Goal: Communication & Community: Ask a question

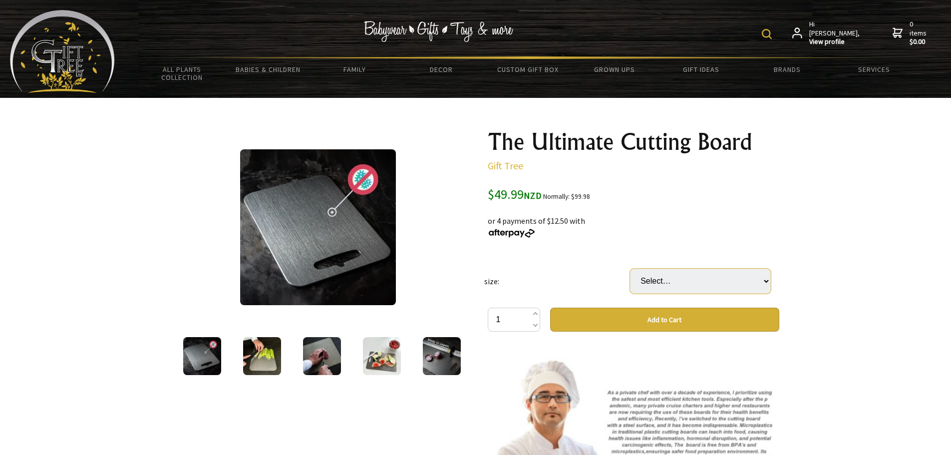
click at [678, 275] on select "Select… Small 34x23cm Medium 39x28cm (+ $14.99) Large 46x30cm (+ $29.99) Big 60…" at bounding box center [700, 281] width 141 height 25
select select "Medium 39x28cm"
click at [630, 269] on select "Select… Small 34x23cm Medium 39x28cm (+ $14.99) Large 46x30cm (+ $29.99) Big 60…" at bounding box center [700, 281] width 141 height 25
click at [894, 340] on div at bounding box center [475, 437] width 951 height 678
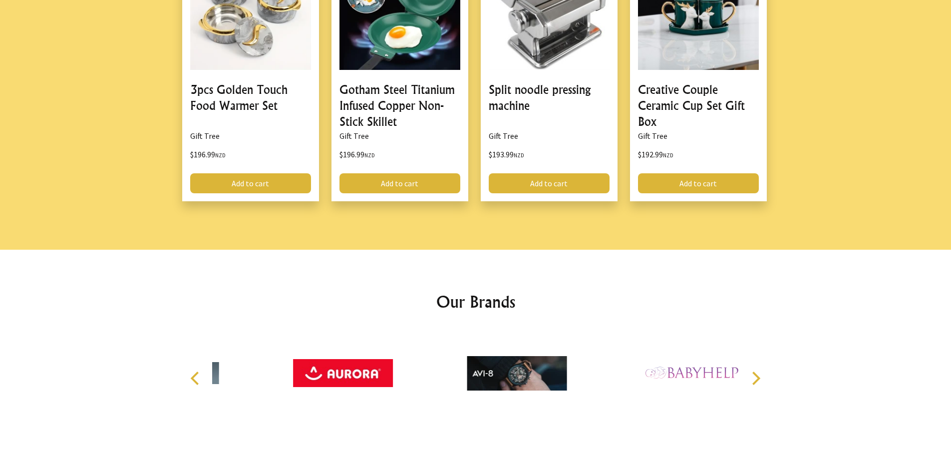
scroll to position [1347, 0]
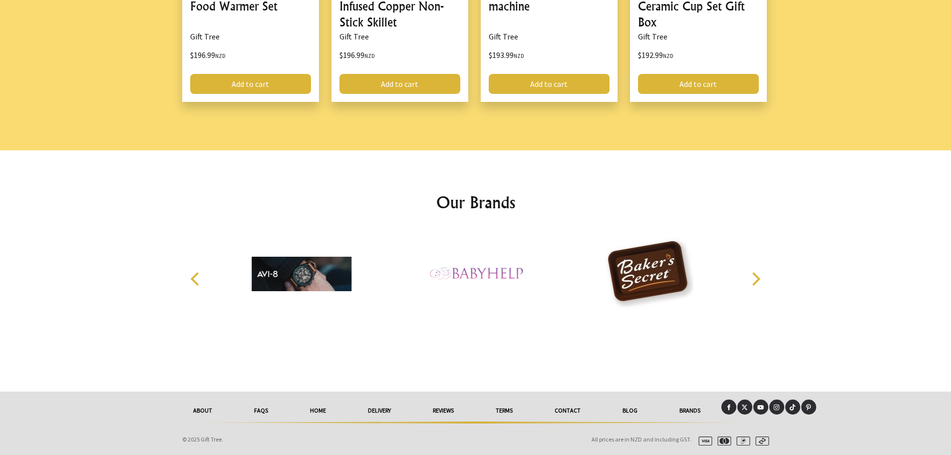
click at [577, 412] on link "Contact" at bounding box center [568, 410] width 68 height 22
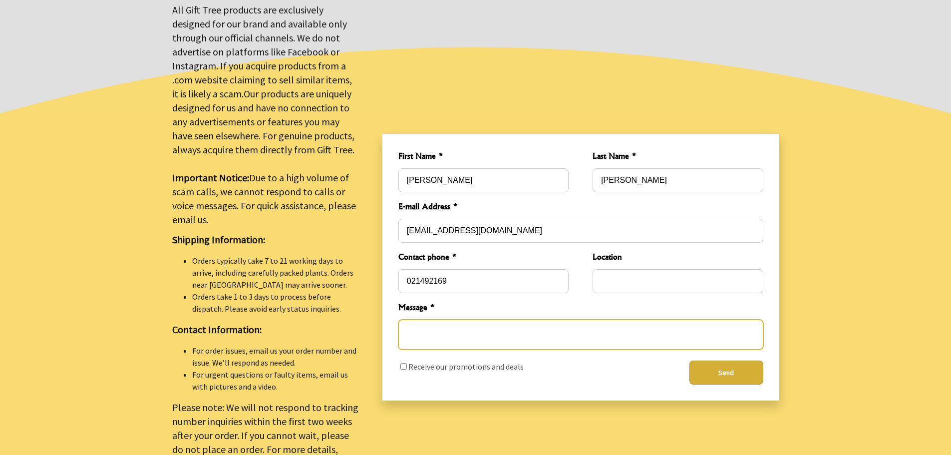
click at [437, 337] on textarea "Message *" at bounding box center [580, 334] width 365 height 30
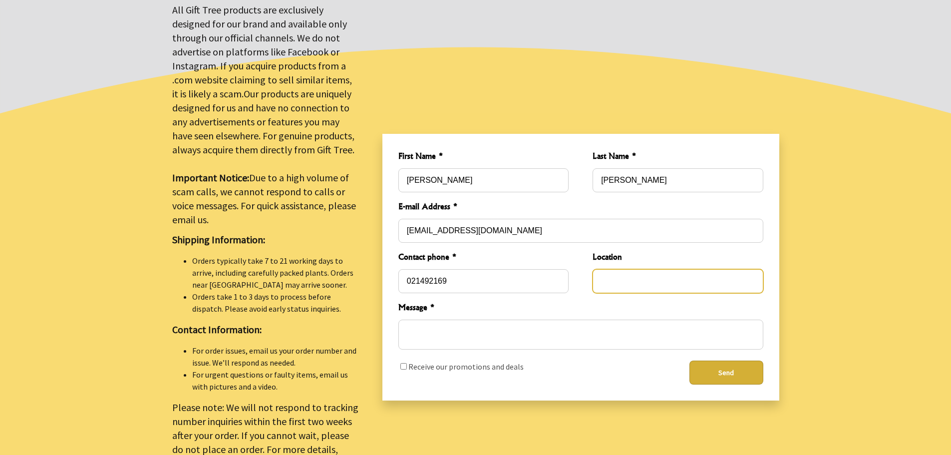
click at [610, 276] on input "Location" at bounding box center [677, 281] width 170 height 24
type input "Christchurch"
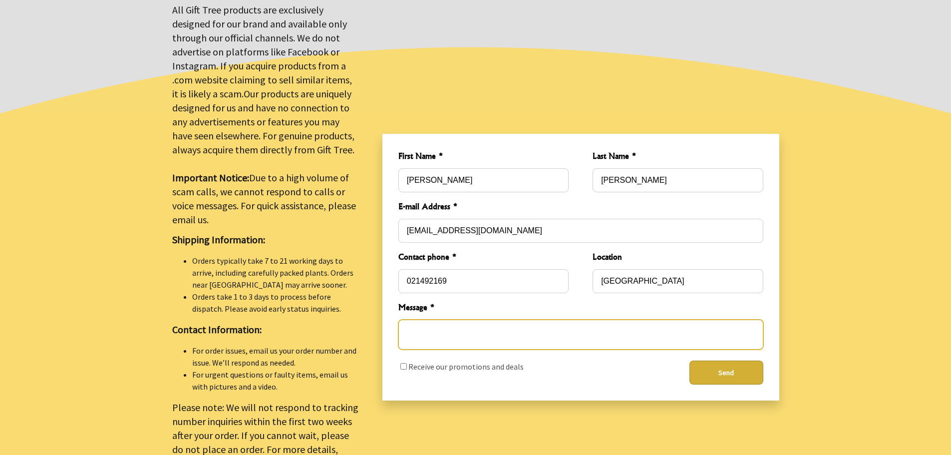
paste textarea "Invoice 11527"
paste textarea "The Ultimate Cutting Board"
drag, startPoint x: 623, startPoint y: 324, endPoint x: 633, endPoint y: 327, distance: 10.9
click at [625, 324] on textarea "Hi, I have ordered the Ultimate Cutting Board on 2nd August Invoice 11527" at bounding box center [580, 334] width 365 height 30
click at [470, 341] on textarea "Hi, I have ordered the Ultimate Cutting Board on 2nd August and the invoice num…" at bounding box center [580, 334] width 365 height 30
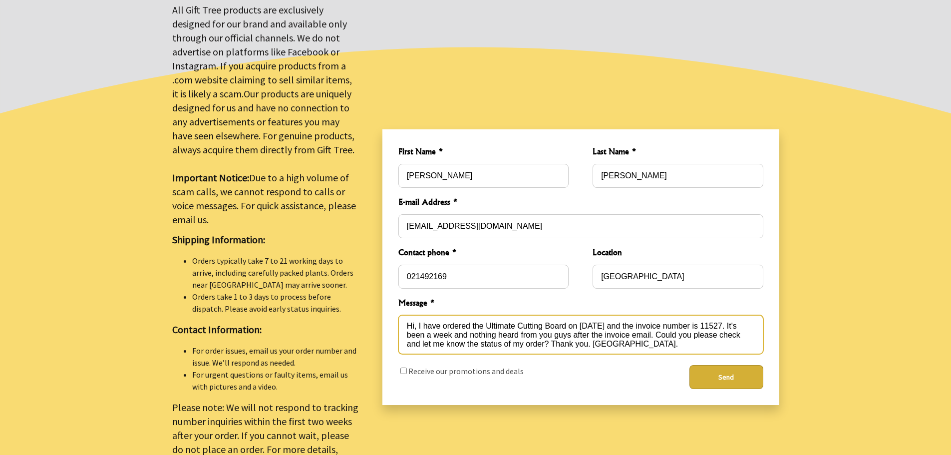
type textarea "Hi, I have ordered the Ultimate Cutting Board on 2nd August and the invoice num…"
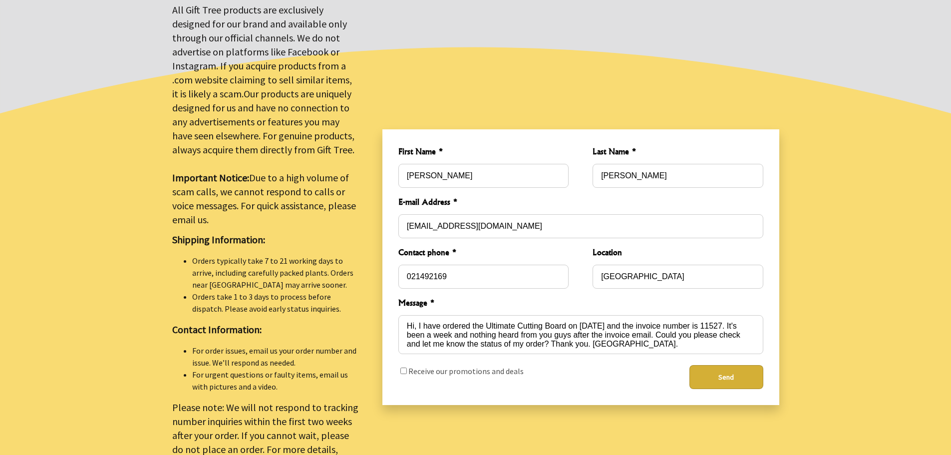
click at [729, 378] on button "Send" at bounding box center [726, 377] width 74 height 24
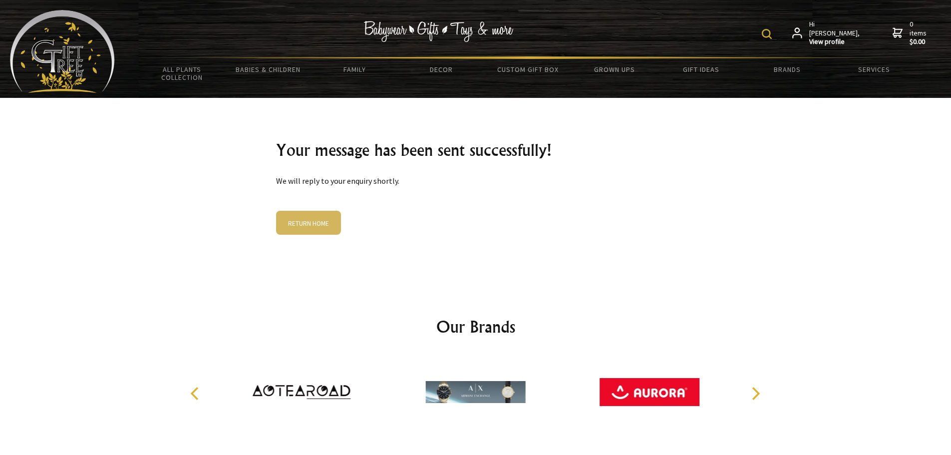
click at [318, 222] on link "RETURN HOME" at bounding box center [308, 223] width 65 height 24
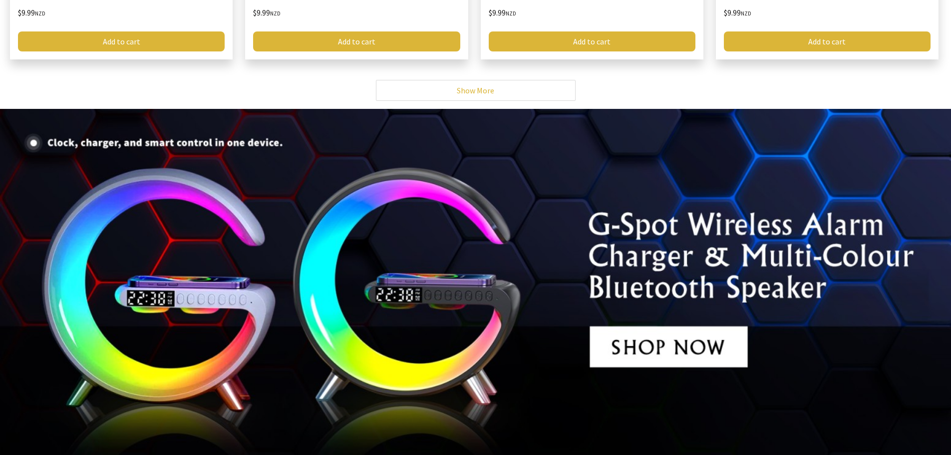
scroll to position [3056, 0]
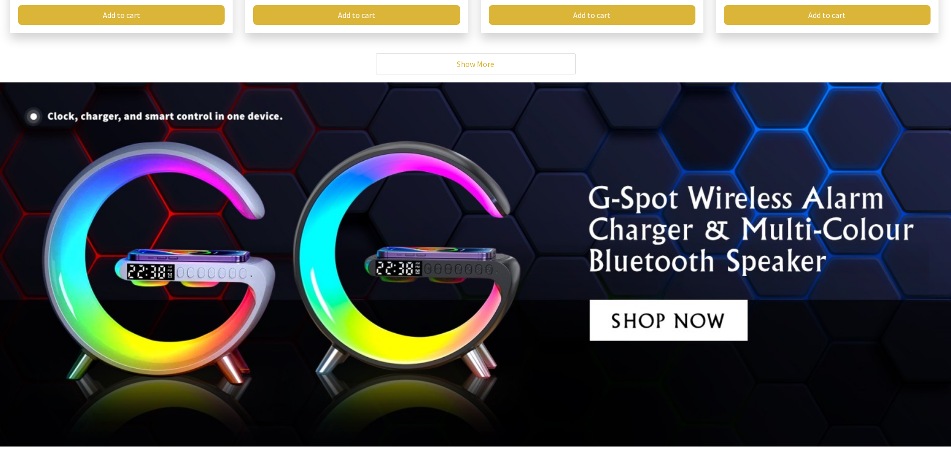
click at [646, 304] on img at bounding box center [475, 264] width 951 height 364
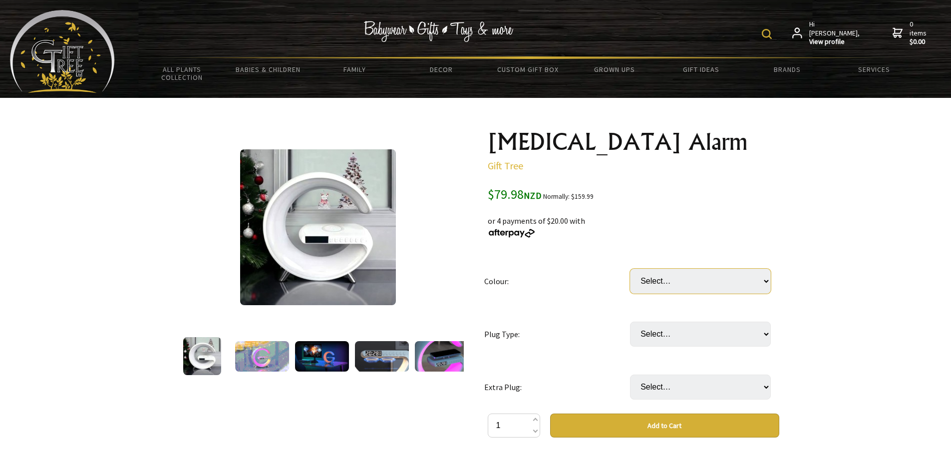
click at [673, 285] on select "Select… Black White Light Grey (Latest Model) (+ $19.99) Wood (New Arrival) (+ …" at bounding box center [700, 281] width 141 height 25
select select "Black"
click at [630, 269] on select "Select… Black White Light Grey (Latest Model) (+ $19.99) Wood (New Arrival) (+ …" at bounding box center [700, 281] width 141 height 25
click at [656, 337] on select "Select… AUS or [GEOGRAPHIC_DATA] plug US plug EU plug UK plug ([GEOGRAPHIC_DATA…" at bounding box center [700, 333] width 141 height 25
select select "AUS or NZ plug"
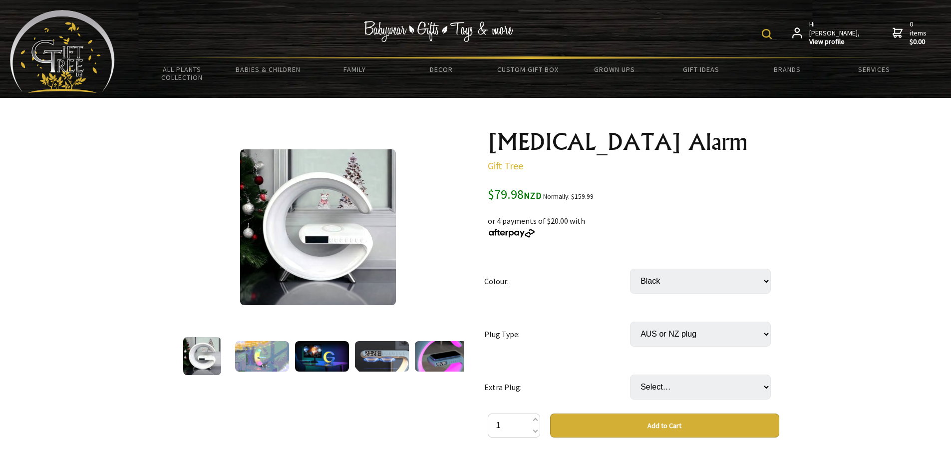
click at [630, 321] on select "Select… AUS or [GEOGRAPHIC_DATA] plug US plug EU plug UK plug ([GEOGRAPHIC_DATA…" at bounding box center [700, 333] width 141 height 25
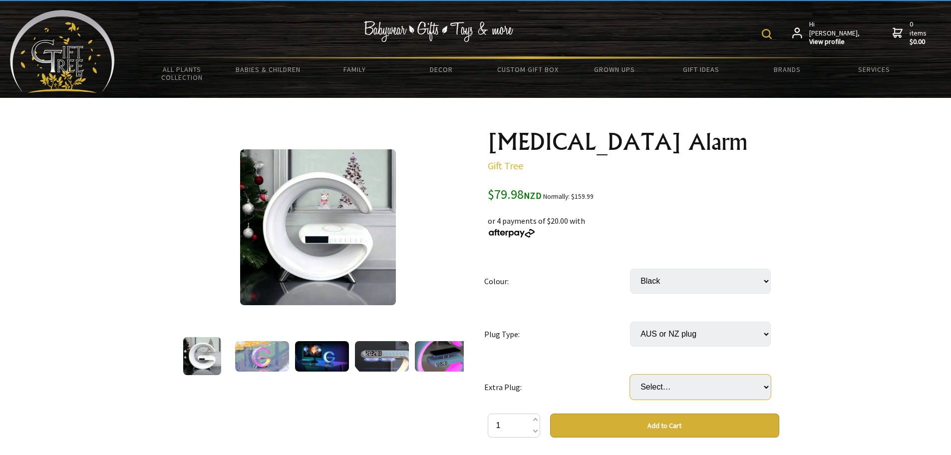
click at [732, 387] on select "Select… No Yes: Extra AUS or NZ plug (+ $19.99) Yes: Extra UK plug ([GEOGRAPHIC…" at bounding box center [700, 386] width 141 height 25
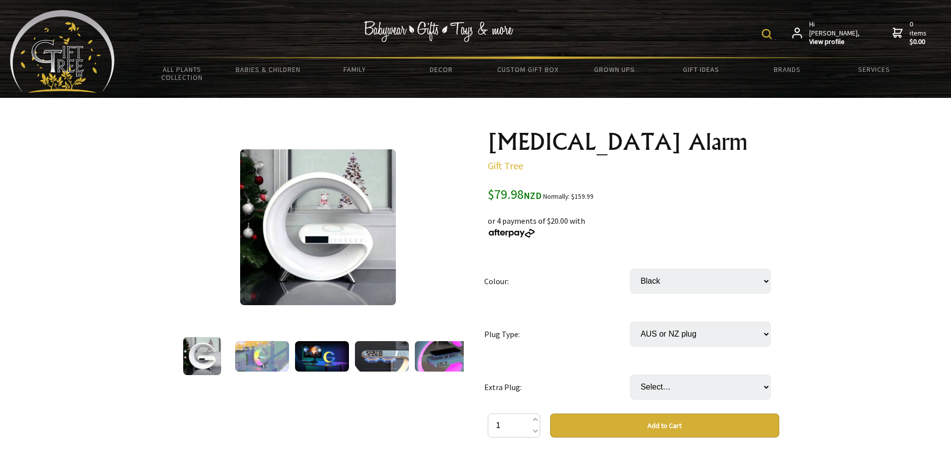
click at [735, 387] on select "Select… No Yes: Extra AUS or NZ plug (+ $19.99) Yes: Extra UK plug ([GEOGRAPHIC…" at bounding box center [700, 386] width 141 height 25
select select "No"
click at [630, 374] on select "Select… No Yes: Extra AUS or NZ plug (+ $19.99) Yes: Extra UK plug ([GEOGRAPHIC…" at bounding box center [700, 386] width 141 height 25
click at [277, 355] on img at bounding box center [262, 356] width 54 height 30
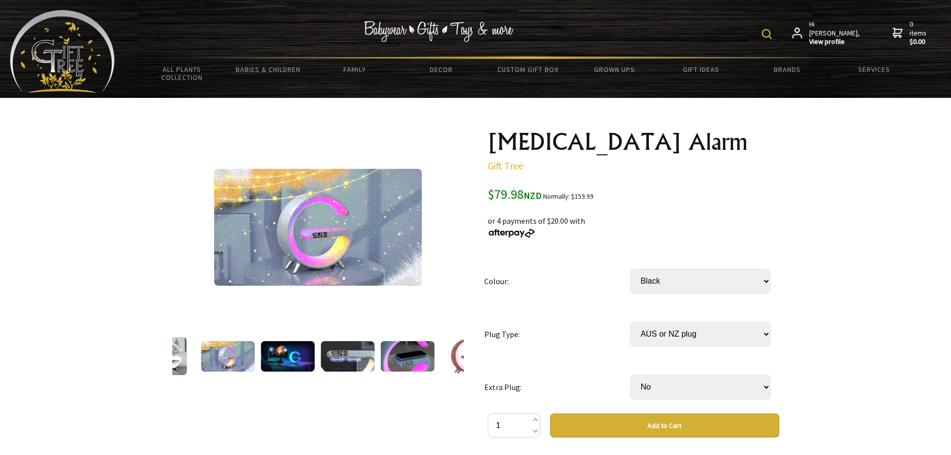
click at [304, 342] on img at bounding box center [288, 356] width 54 height 30
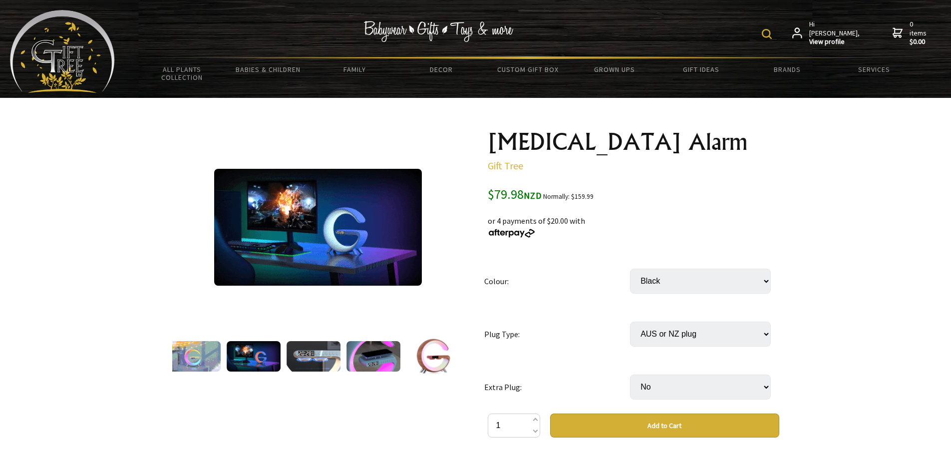
click at [309, 362] on img at bounding box center [314, 356] width 54 height 30
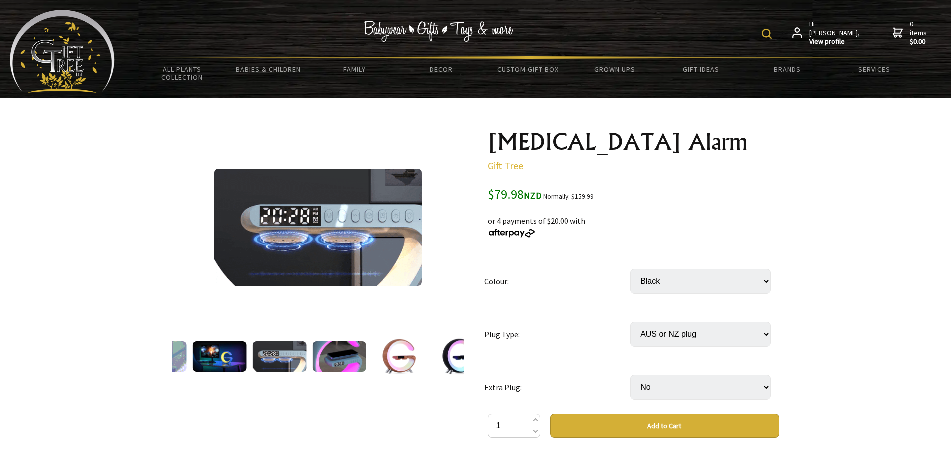
click at [343, 364] on img at bounding box center [339, 356] width 54 height 30
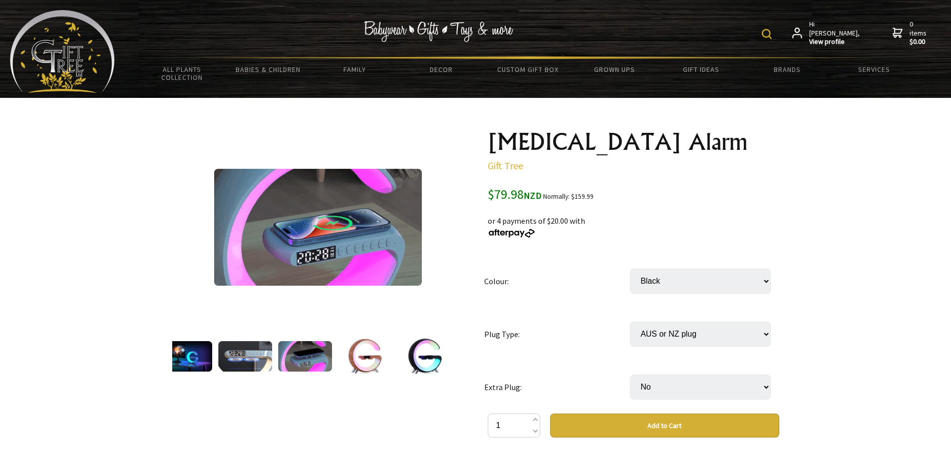
click at [370, 363] on img at bounding box center [365, 356] width 38 height 38
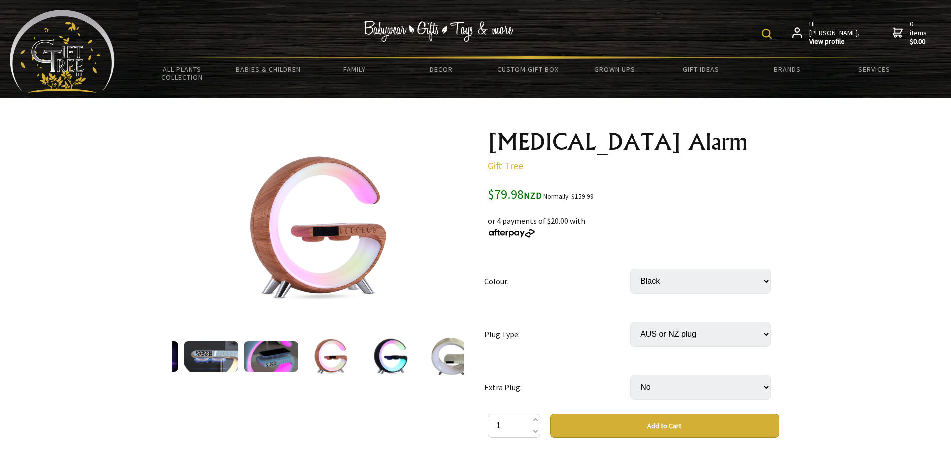
click at [405, 365] on img at bounding box center [390, 356] width 38 height 38
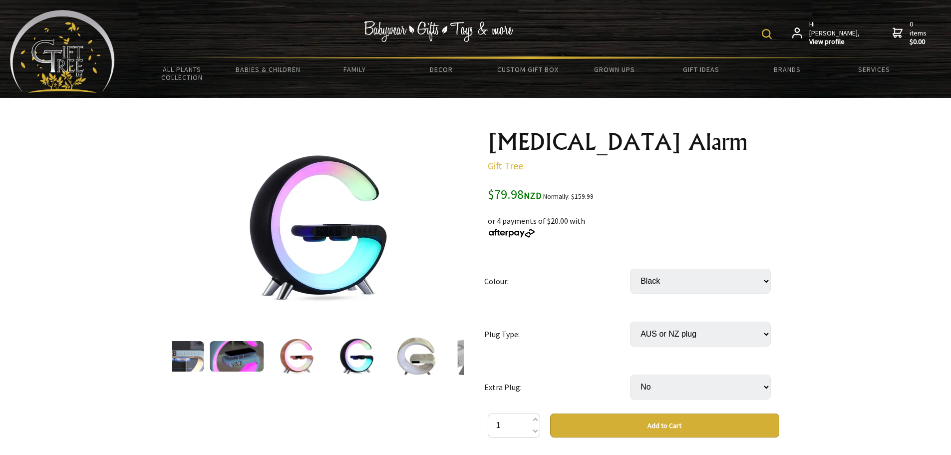
click at [413, 363] on img at bounding box center [416, 356] width 41 height 38
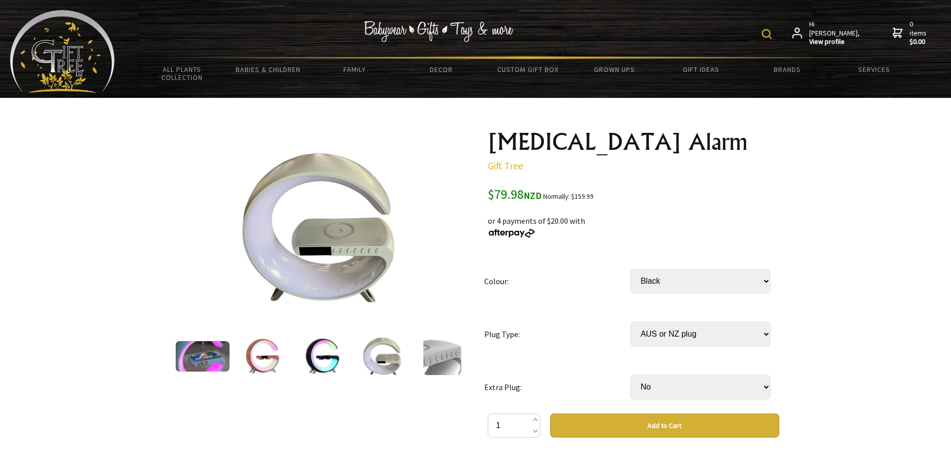
click at [445, 362] on img at bounding box center [442, 356] width 38 height 38
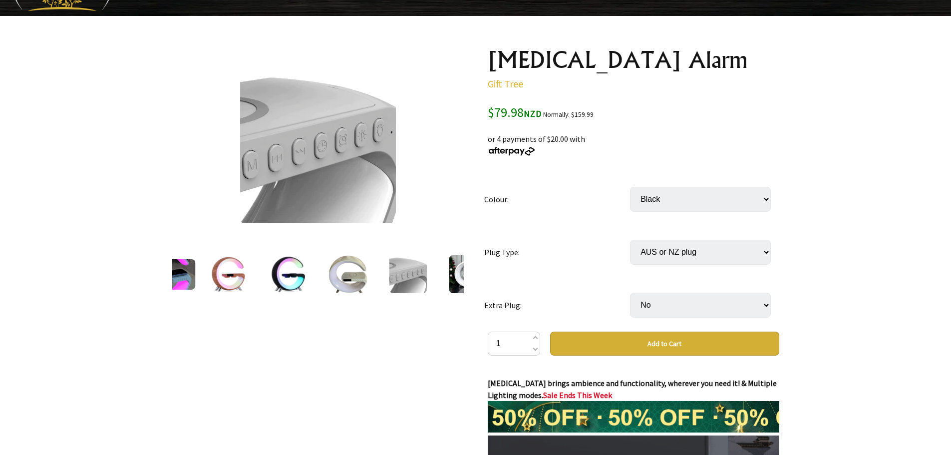
scroll to position [100, 0]
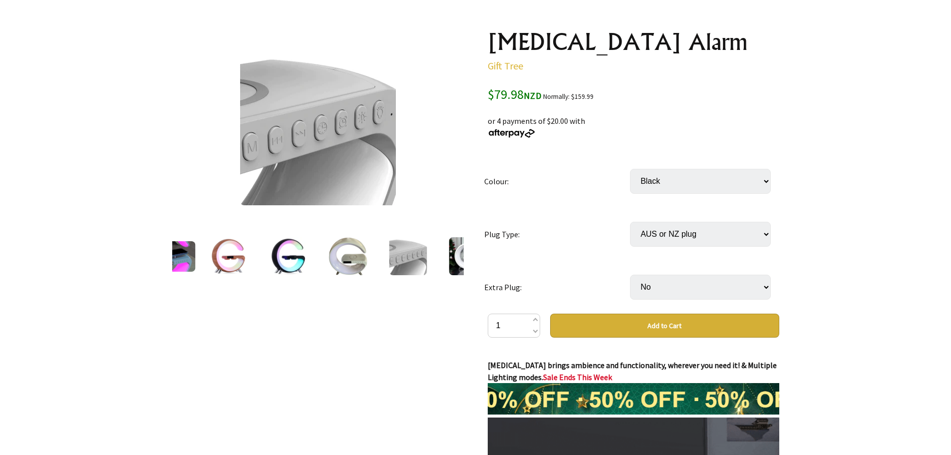
click at [460, 266] on img at bounding box center [468, 256] width 38 height 38
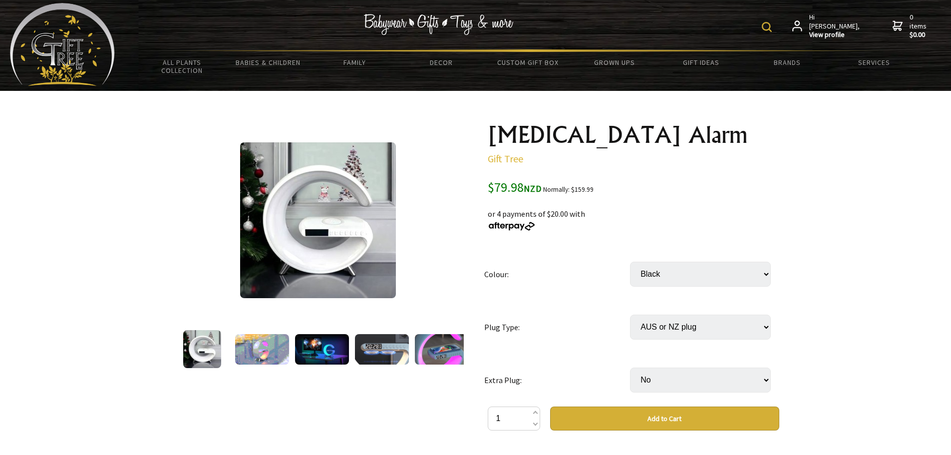
scroll to position [0, 0]
